Goal: Download file/media

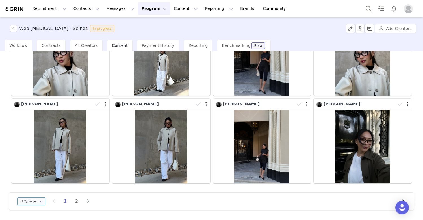
scroll to position [165, 0]
click at [42, 199] on icon at bounding box center [41, 202] width 7 height 6
click at [38, 201] on icon at bounding box center [41, 202] width 7 height 6
click at [33, 201] on input "12/page" at bounding box center [31, 202] width 28 height 8
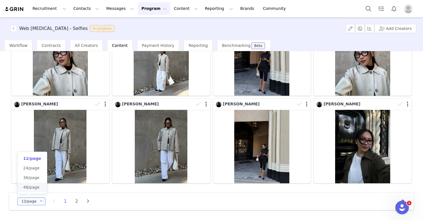
click at [31, 186] on span "48/page" at bounding box center [31, 187] width 16 height 5
type input "48/page"
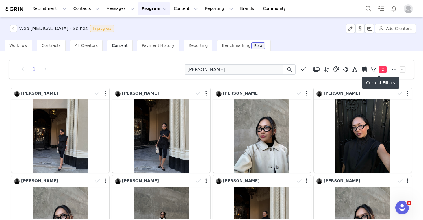
click at [383, 69] on span "2" at bounding box center [383, 69] width 7 height 7
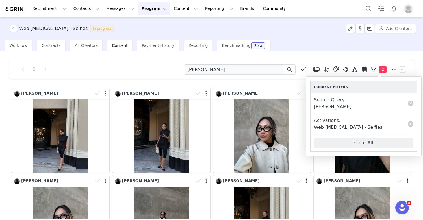
click at [377, 46] on div "Workflow Contracts All Creators Content Payment History Reporting Benchmarking …" at bounding box center [214, 45] width 419 height 11
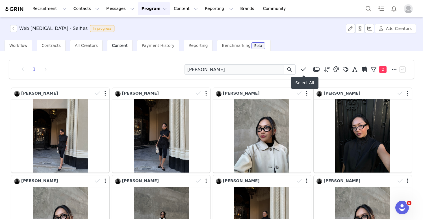
click at [301, 70] on span at bounding box center [304, 69] width 8 height 8
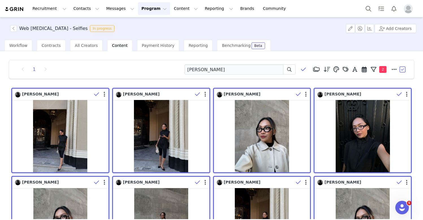
click at [402, 68] on button "button" at bounding box center [403, 69] width 8 height 8
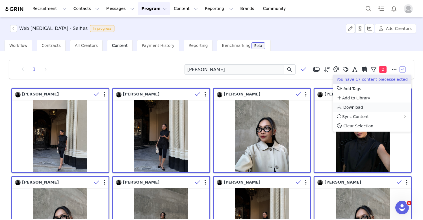
click at [346, 106] on span "Download" at bounding box center [354, 107] width 20 height 5
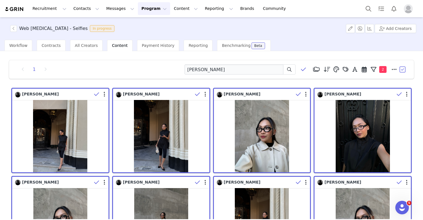
click at [401, 69] on button "button" at bounding box center [403, 69] width 8 height 8
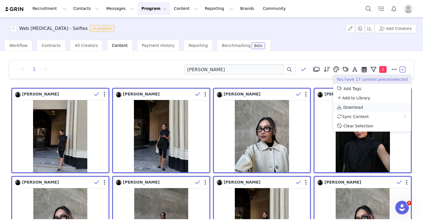
click at [349, 107] on span "Download" at bounding box center [354, 107] width 20 height 5
